Goal: Task Accomplishment & Management: Use online tool/utility

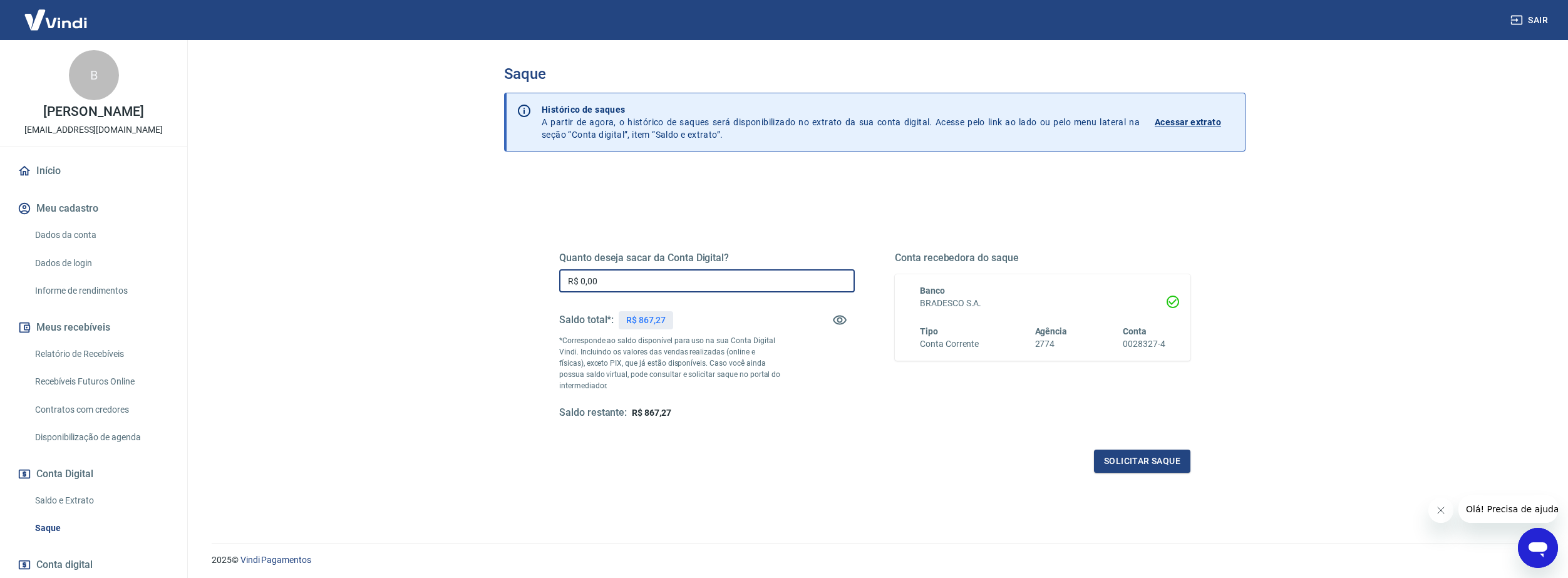
click at [715, 275] on input "R$ 0,00" at bounding box center [707, 280] width 296 height 23
type input "R$ 867,27"
click at [1118, 455] on button "Solicitar saque" at bounding box center [1142, 461] width 96 height 23
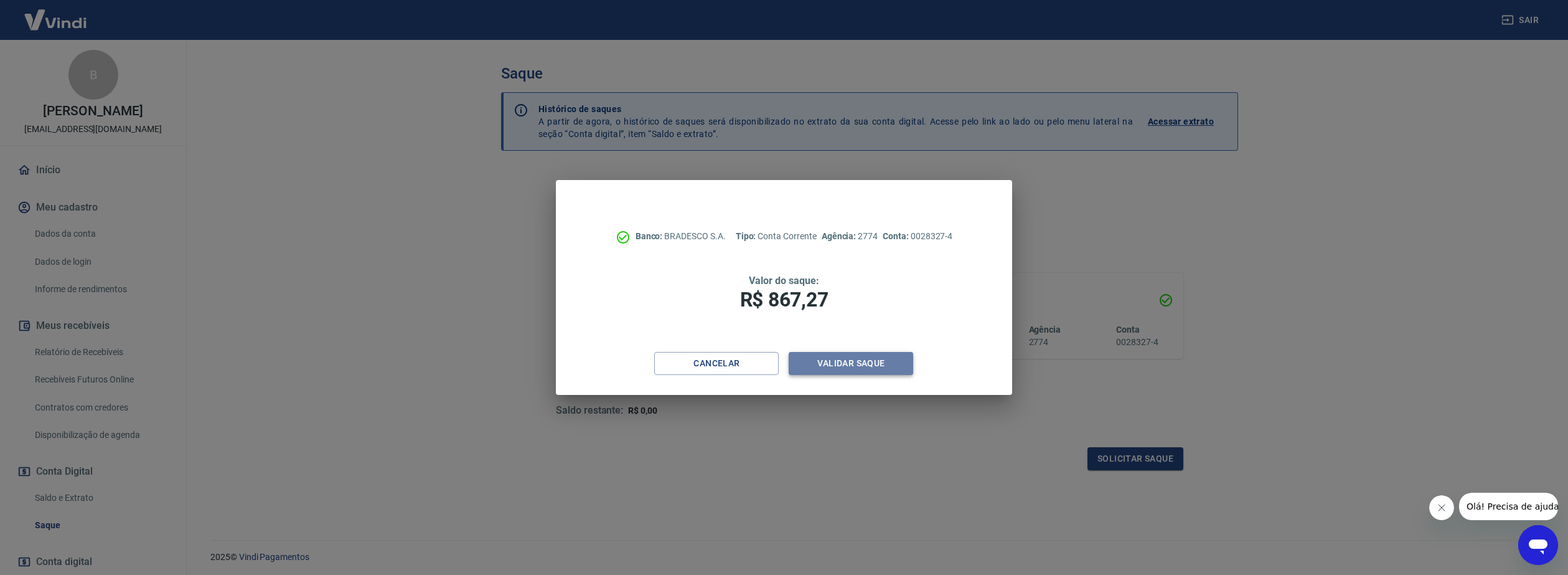
click at [843, 362] on button "Validar saque" at bounding box center [851, 363] width 124 height 23
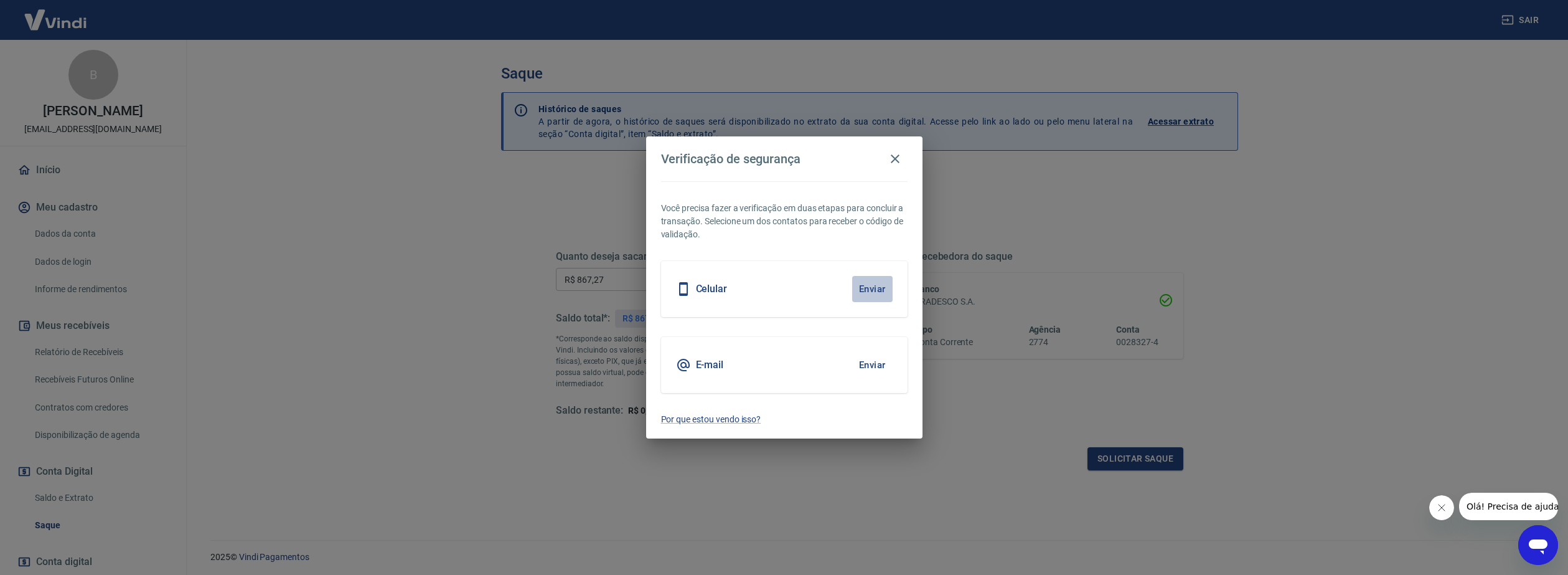
click at [865, 288] on button "Enviar" at bounding box center [873, 288] width 41 height 26
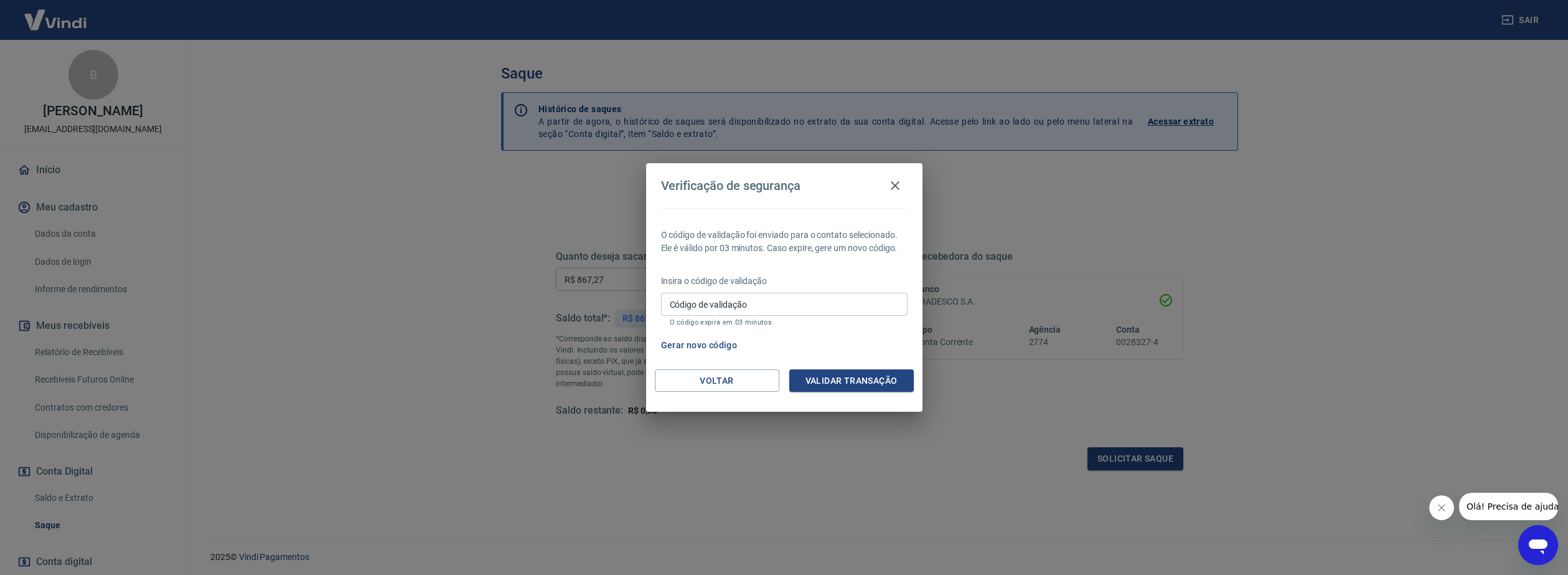
click at [862, 310] on input "Código de validação" at bounding box center [784, 304] width 246 height 23
type input "326989"
click at [823, 375] on button "Validar transação" at bounding box center [852, 381] width 124 height 23
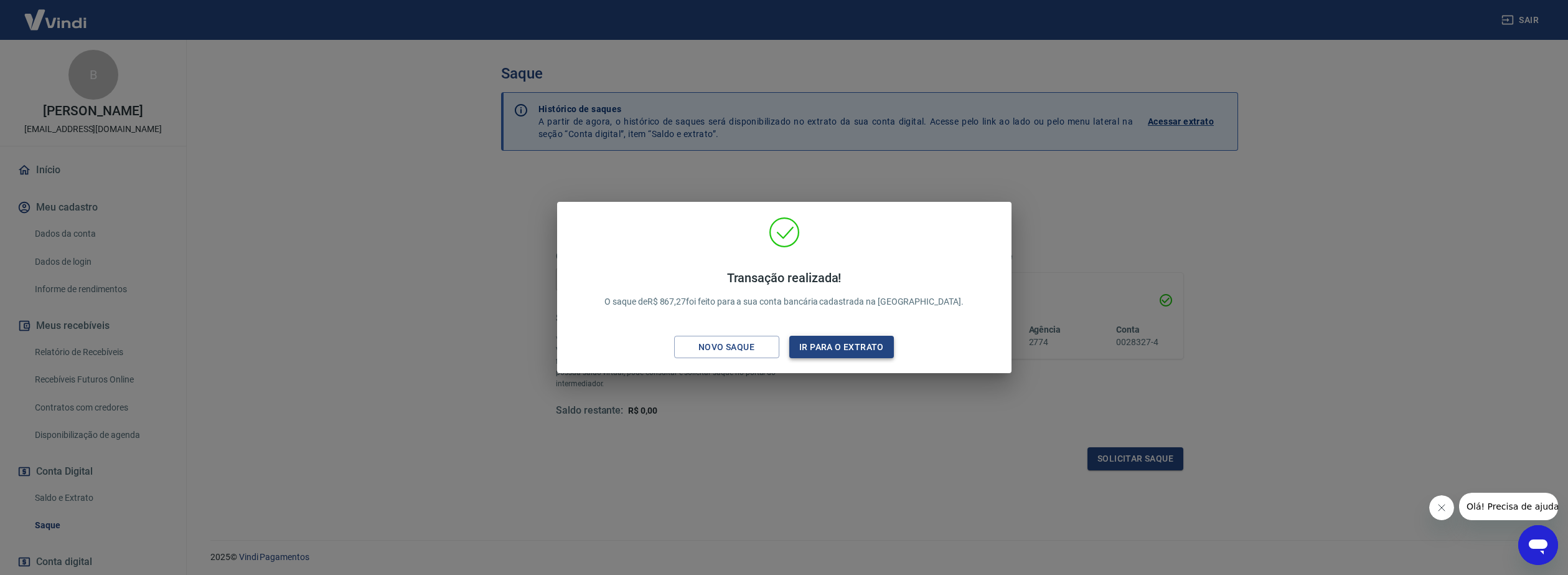
click at [828, 352] on button "Ir para o extrato" at bounding box center [842, 347] width 105 height 23
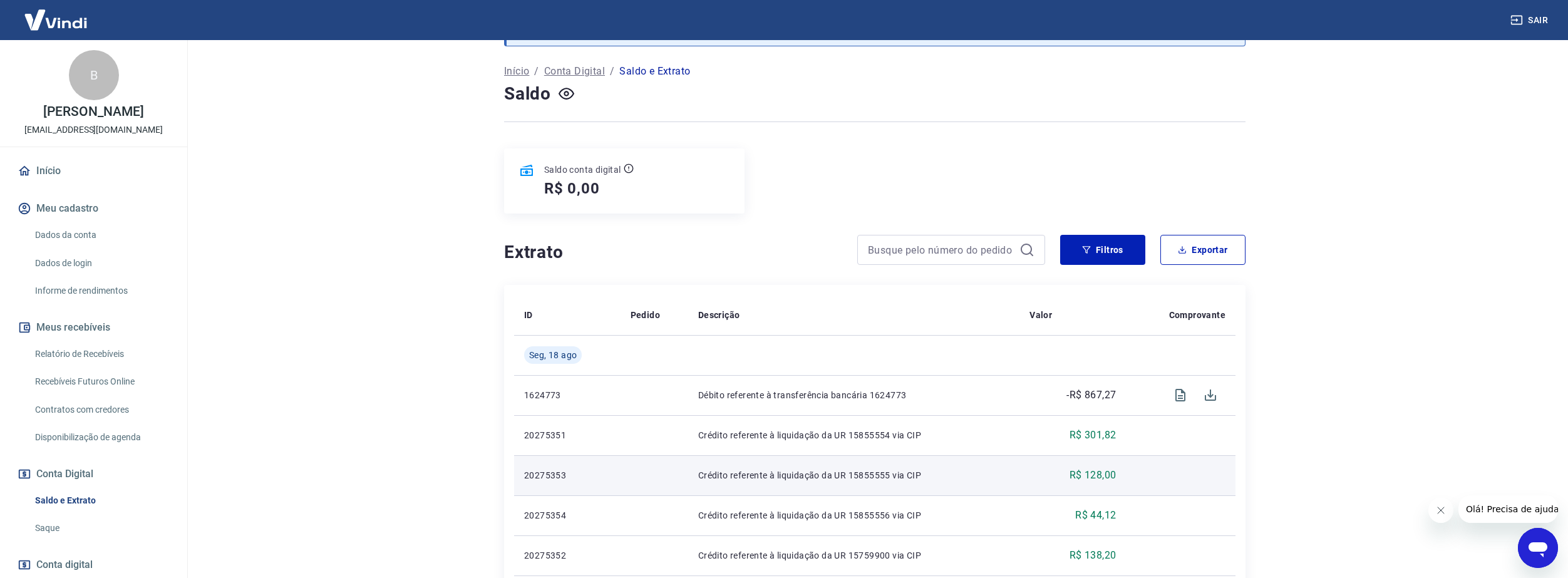
scroll to position [125, 0]
